Goal: Task Accomplishment & Management: Manage account settings

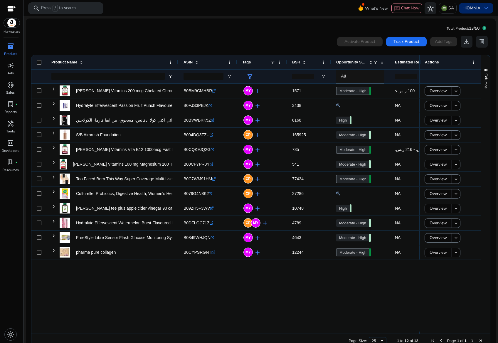
click at [486, 9] on span "keyboard_arrow_down" at bounding box center [486, 8] width 7 height 7
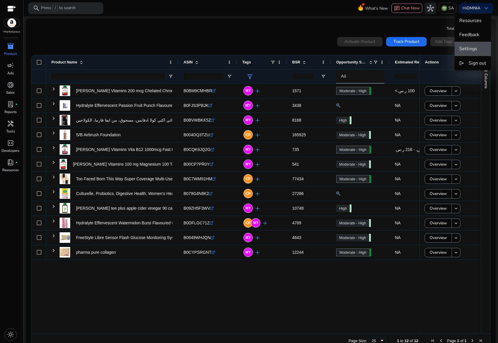
click at [467, 50] on span "Settings" at bounding box center [469, 49] width 18 height 6
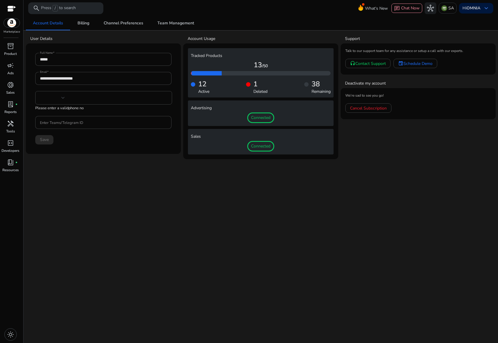
type input "***"
click at [306, 87] on div "38 Remaining" at bounding box center [317, 87] width 26 height 15
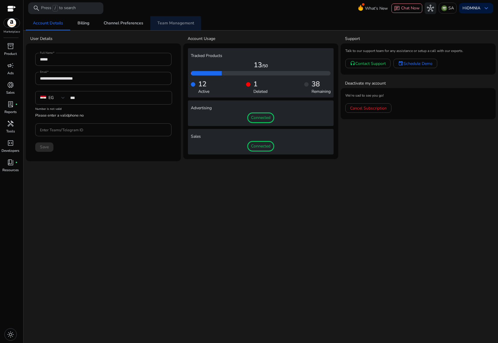
click at [163, 26] on span "Team Management" at bounding box center [176, 23] width 37 height 14
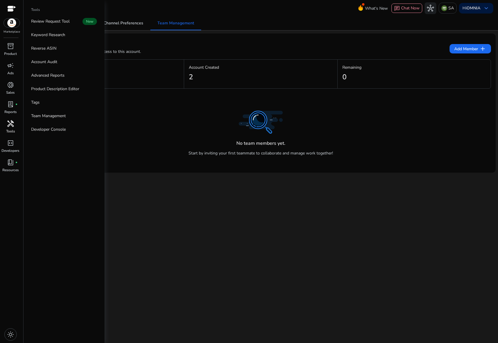
click at [11, 122] on span "handyman" at bounding box center [10, 123] width 7 height 7
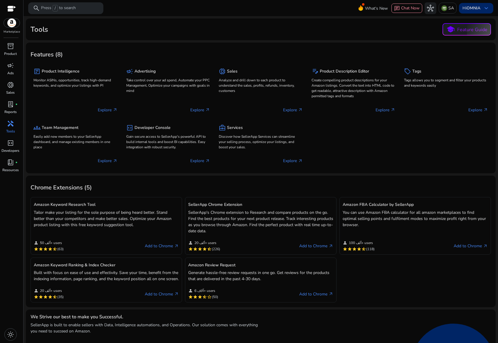
click at [485, 9] on span "keyboard_arrow_down" at bounding box center [486, 8] width 7 height 7
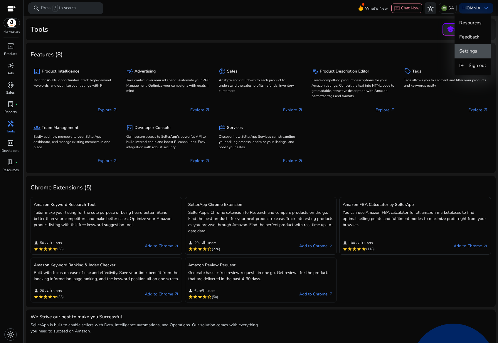
click at [473, 45] on button "Settings" at bounding box center [473, 51] width 36 height 14
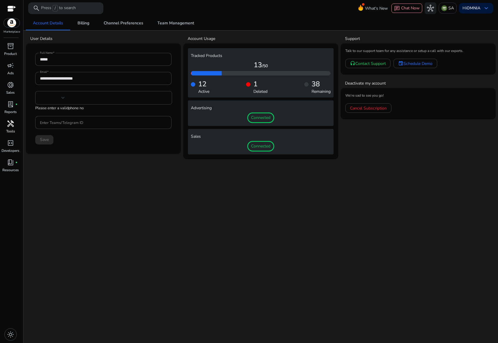
type input "***"
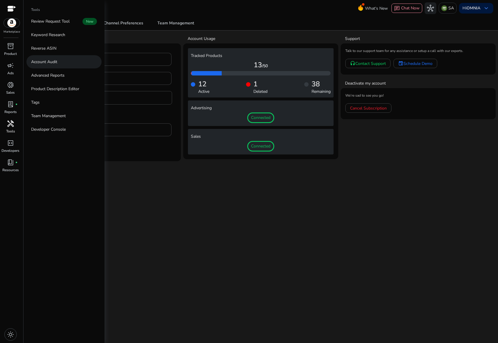
click at [49, 61] on p "Account Audit" at bounding box center [44, 62] width 26 height 6
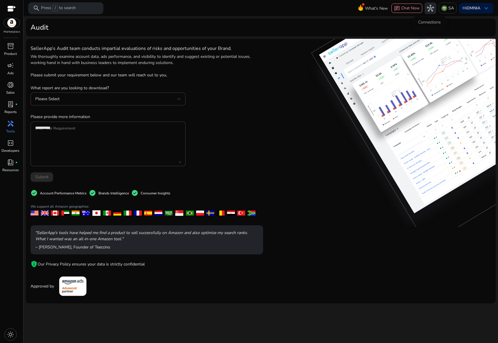
click at [429, 9] on span "hub" at bounding box center [430, 8] width 7 height 7
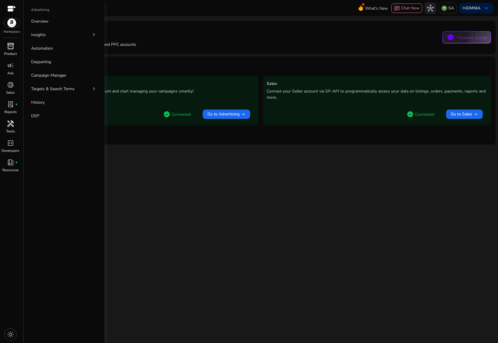
click at [13, 46] on span "inventory_2" at bounding box center [10, 46] width 7 height 7
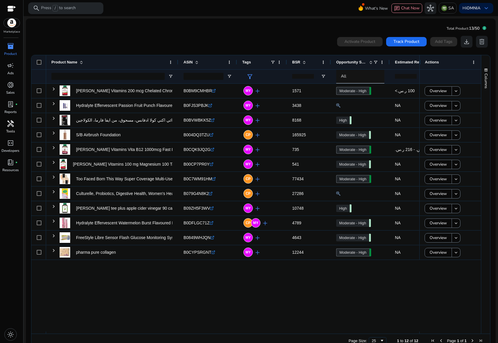
click at [15, 8] on div at bounding box center [11, 9] width 9 height 7
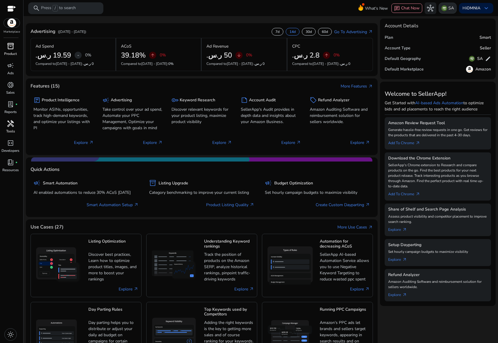
click at [444, 9] on img at bounding box center [445, 8] width 6 height 6
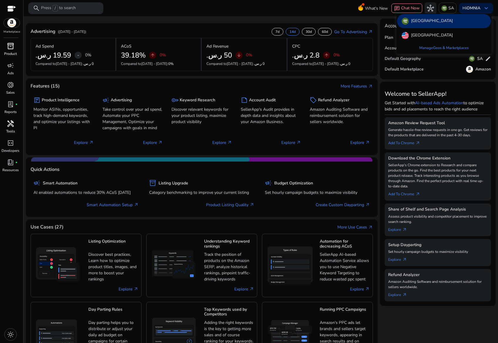
click at [483, 6] on div at bounding box center [249, 171] width 498 height 343
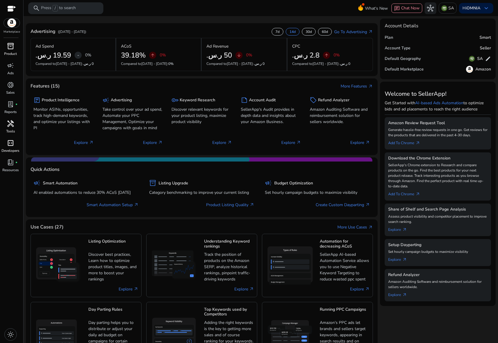
click at [7, 140] on span "code_blocks" at bounding box center [10, 143] width 7 height 7
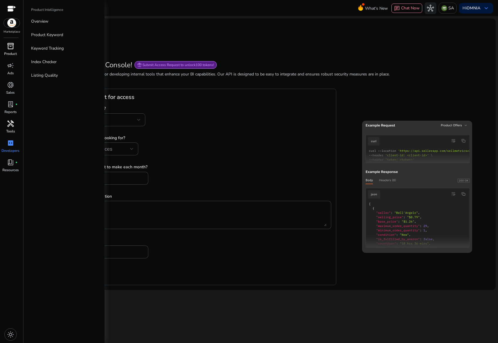
click at [9, 44] on span "inventory_2" at bounding box center [10, 46] width 7 height 7
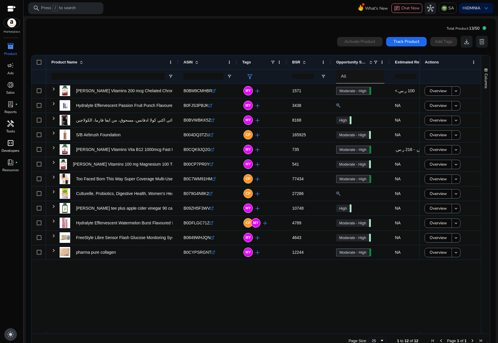
click at [12, 334] on span "light_mode" at bounding box center [10, 334] width 7 height 7
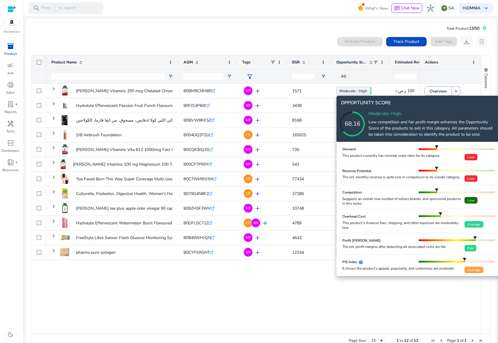
drag, startPoint x: 371, startPoint y: 112, endPoint x: 384, endPoint y: 113, distance: 13.3
click at [384, 113] on icon at bounding box center [358, 118] width 59 height 59
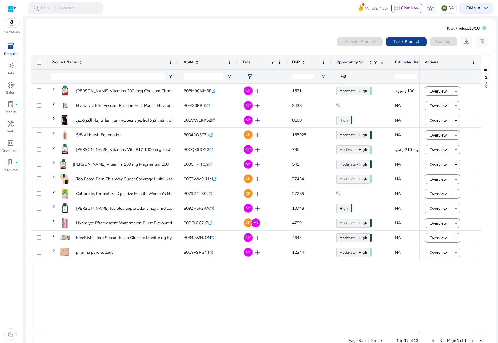
click at [403, 42] on span "Track Product" at bounding box center [407, 41] width 26 height 6
